Goal: Browse casually: Explore the website without a specific task or goal

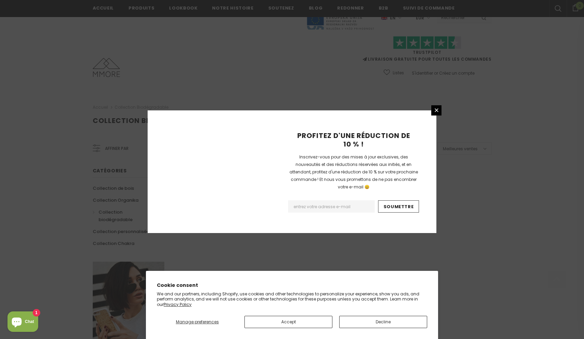
scroll to position [376, 0]
